Goal: Transaction & Acquisition: Purchase product/service

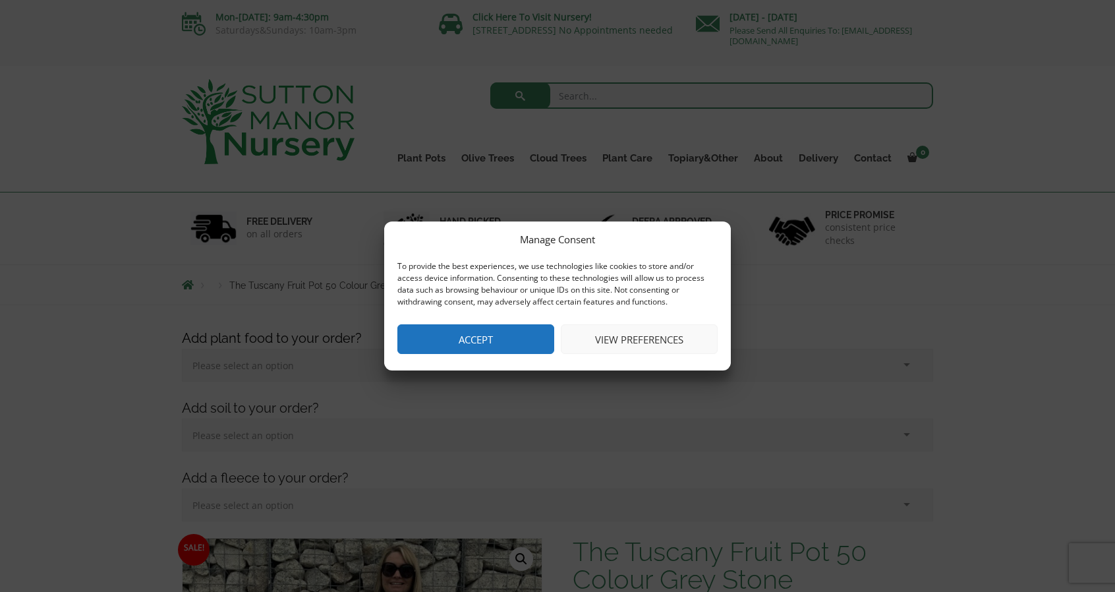
click at [496, 330] on button "Accept" at bounding box center [476, 339] width 157 height 30
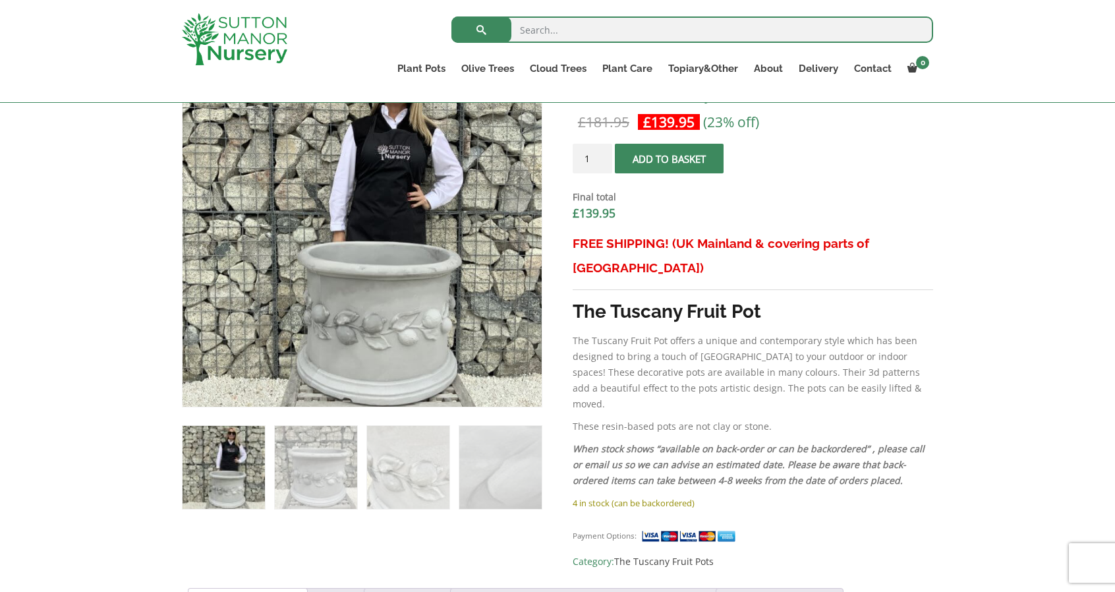
scroll to position [456, 0]
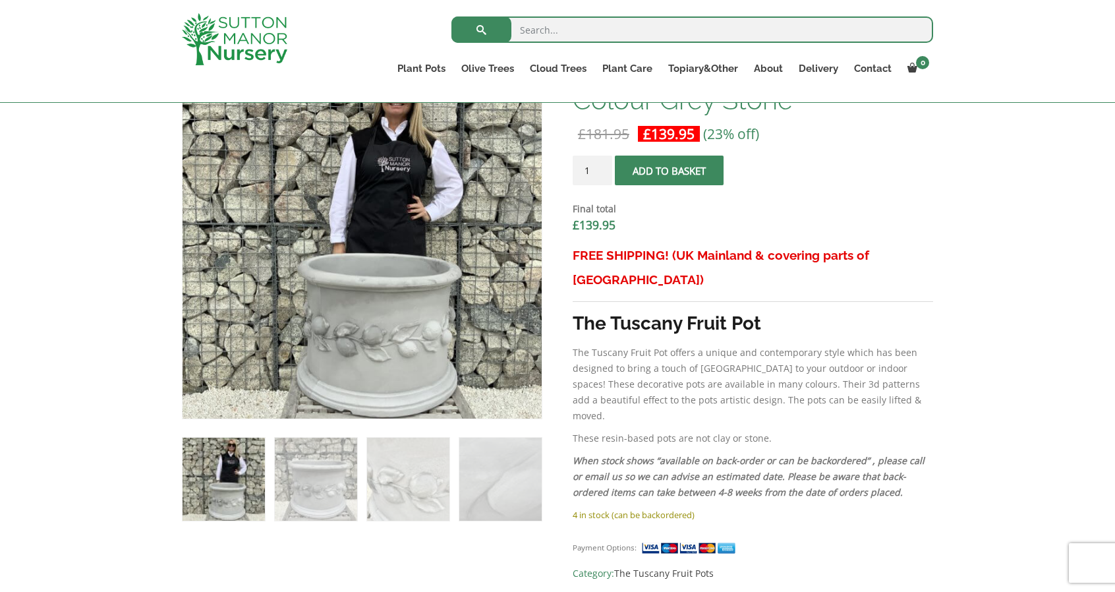
click at [666, 167] on button "Add to basket" at bounding box center [669, 171] width 109 height 30
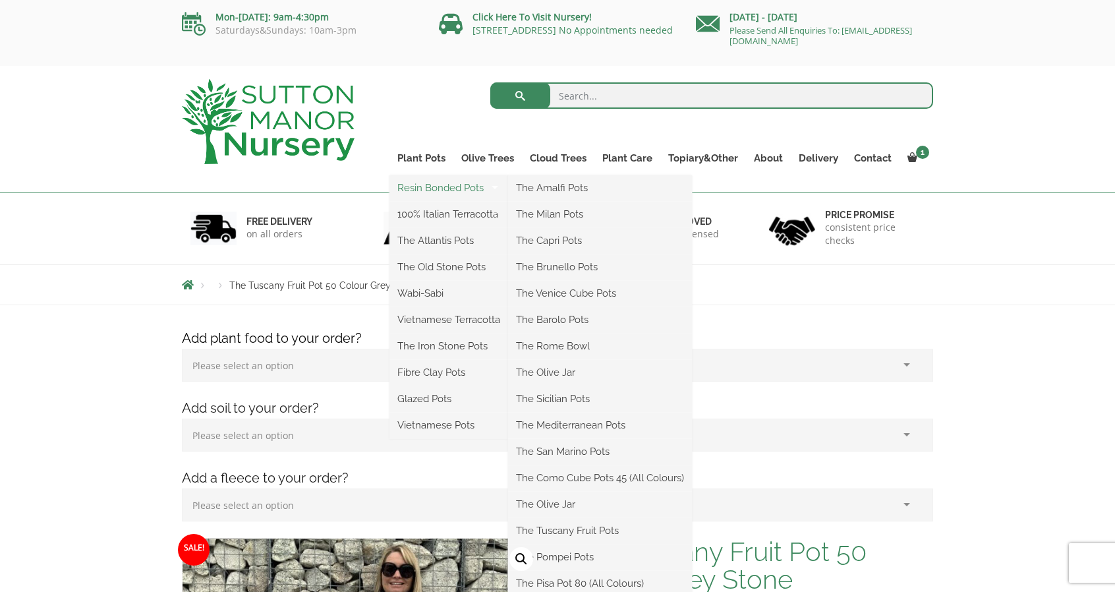
click at [429, 186] on link "Resin Bonded Pots" at bounding box center [449, 188] width 119 height 20
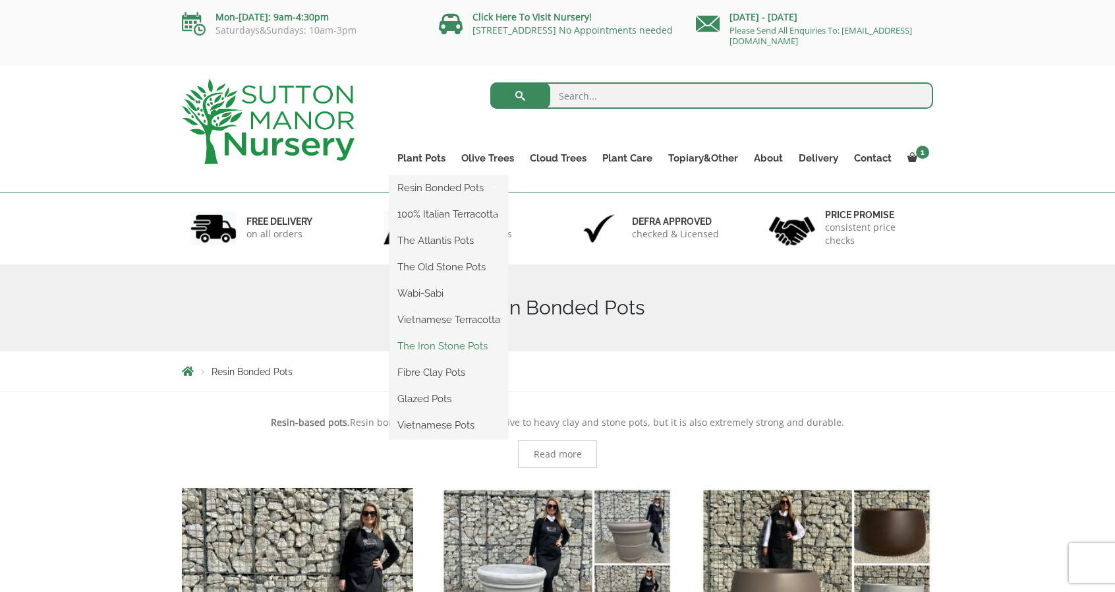
click at [455, 345] on link "The Iron Stone Pots" at bounding box center [449, 346] width 119 height 20
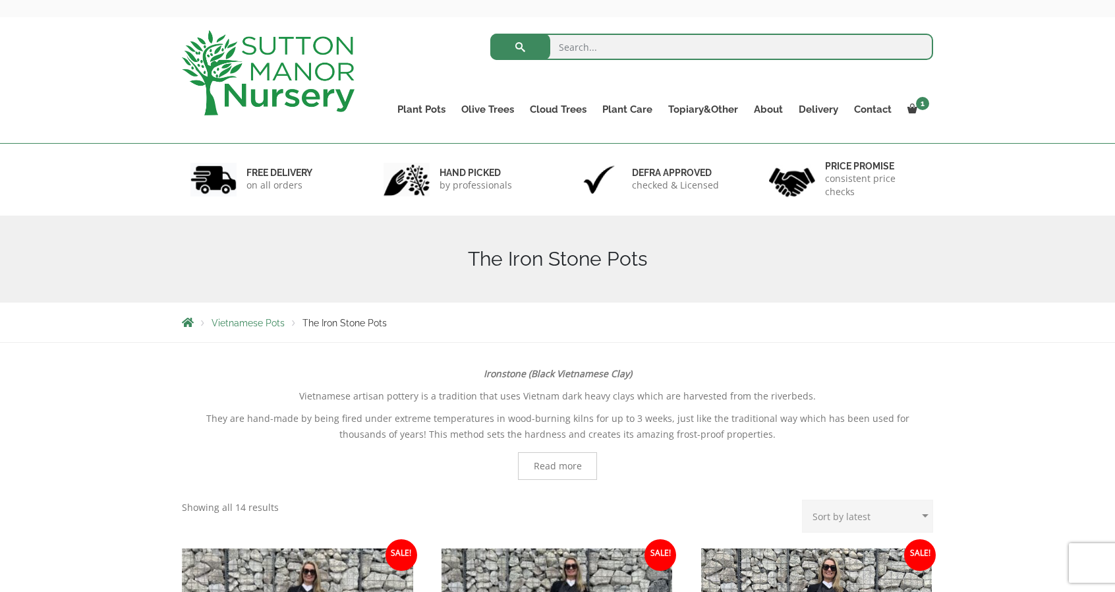
scroll to position [45, 0]
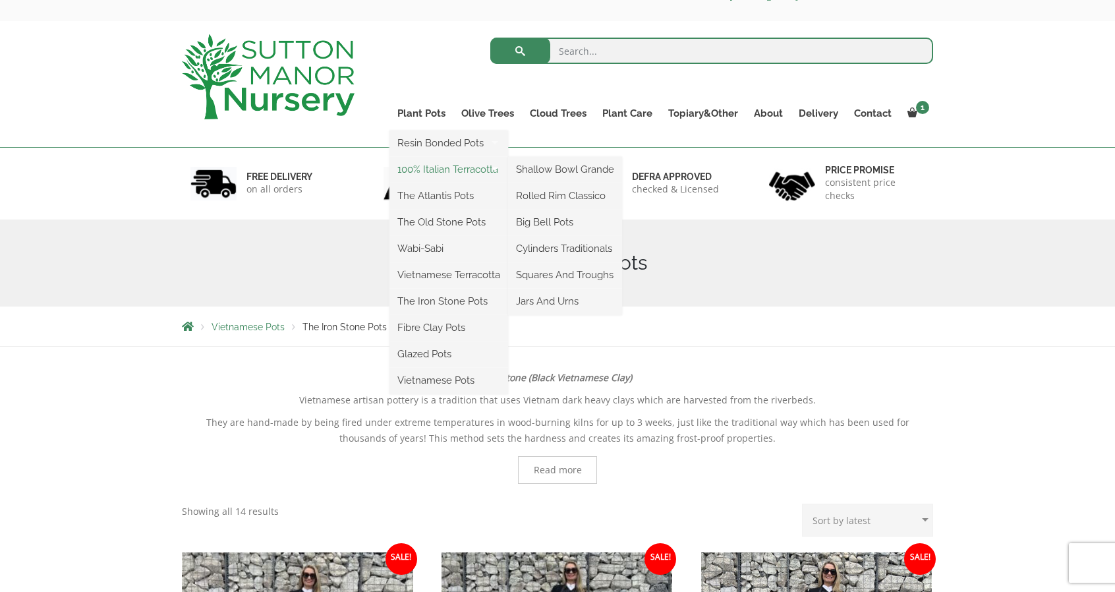
click at [430, 171] on link "100% Italian Terracotta" at bounding box center [449, 170] width 119 height 20
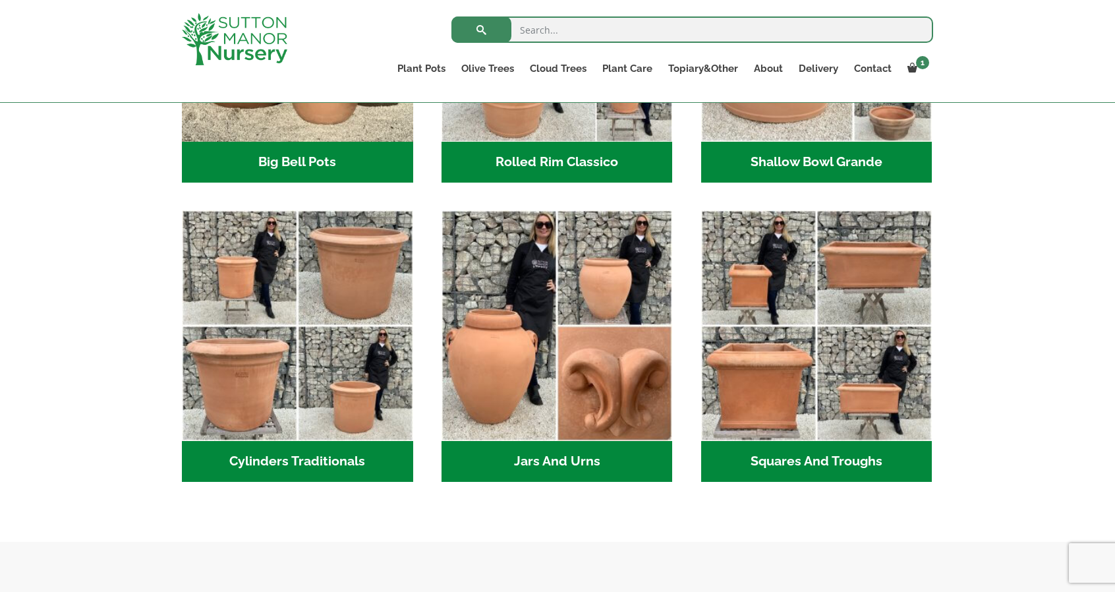
scroll to position [646, 0]
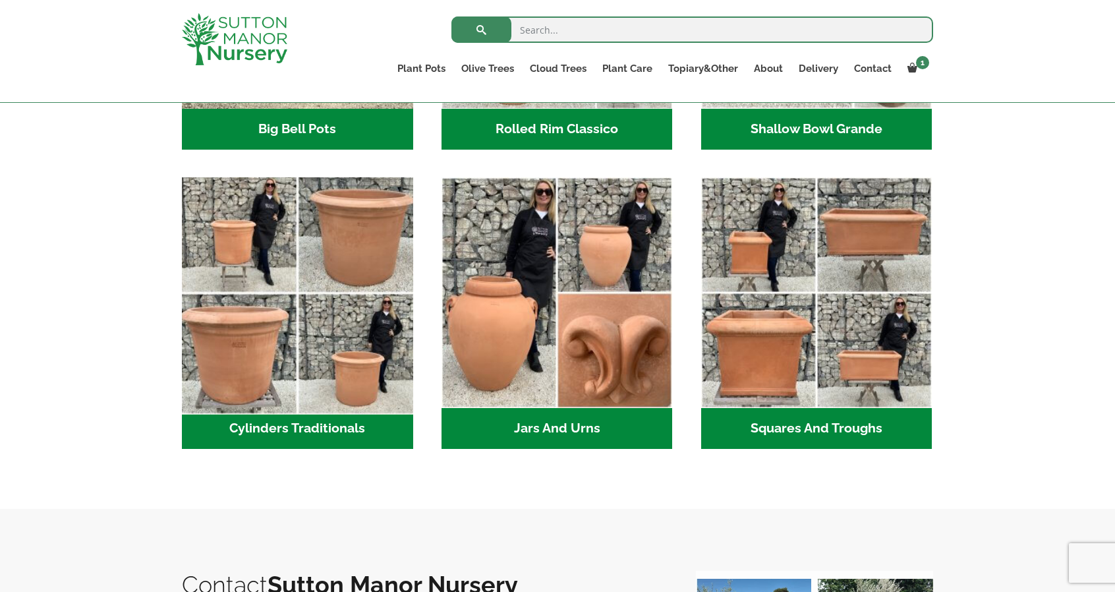
click at [268, 326] on img "Visit product category Cylinders Traditionals" at bounding box center [297, 292] width 243 height 243
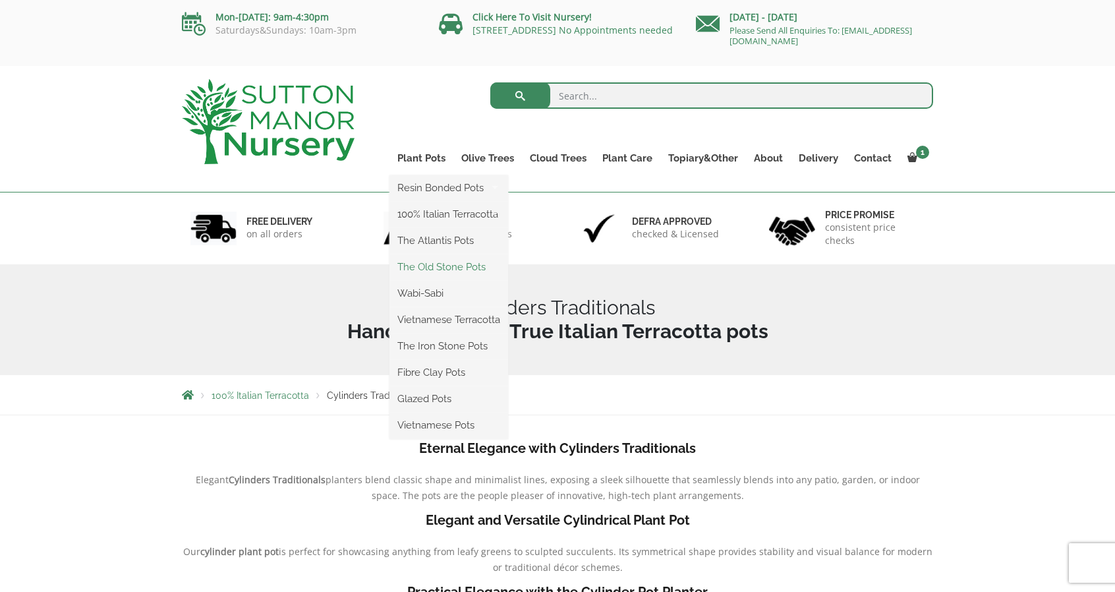
click at [432, 266] on link "The Old Stone Pots" at bounding box center [449, 267] width 119 height 20
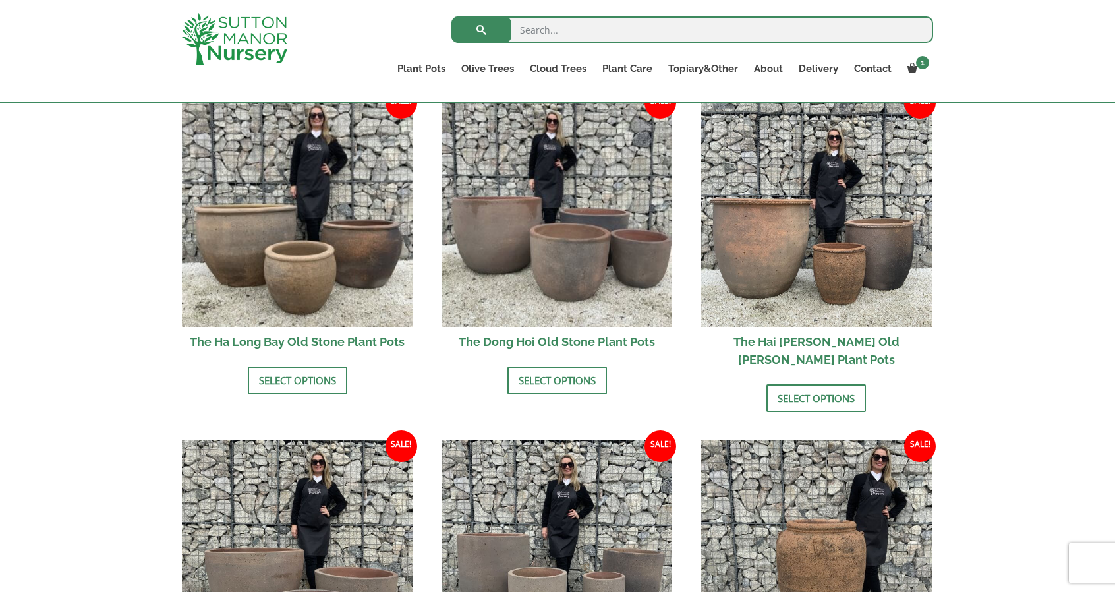
scroll to position [464, 0]
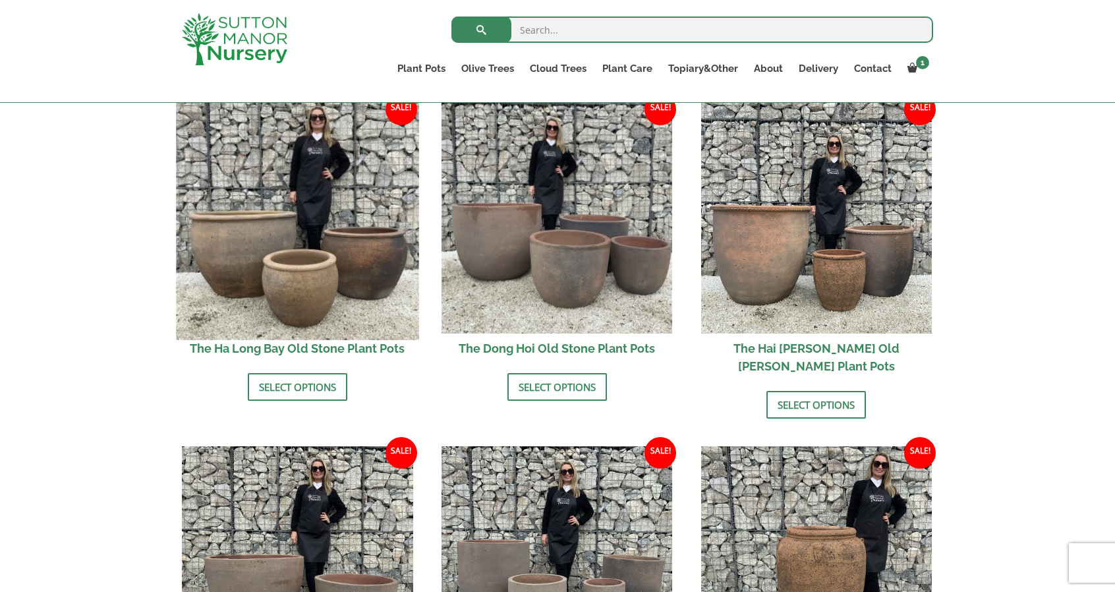
click at [290, 243] on img at bounding box center [297, 218] width 243 height 243
